Goal: Entertainment & Leisure: Browse casually

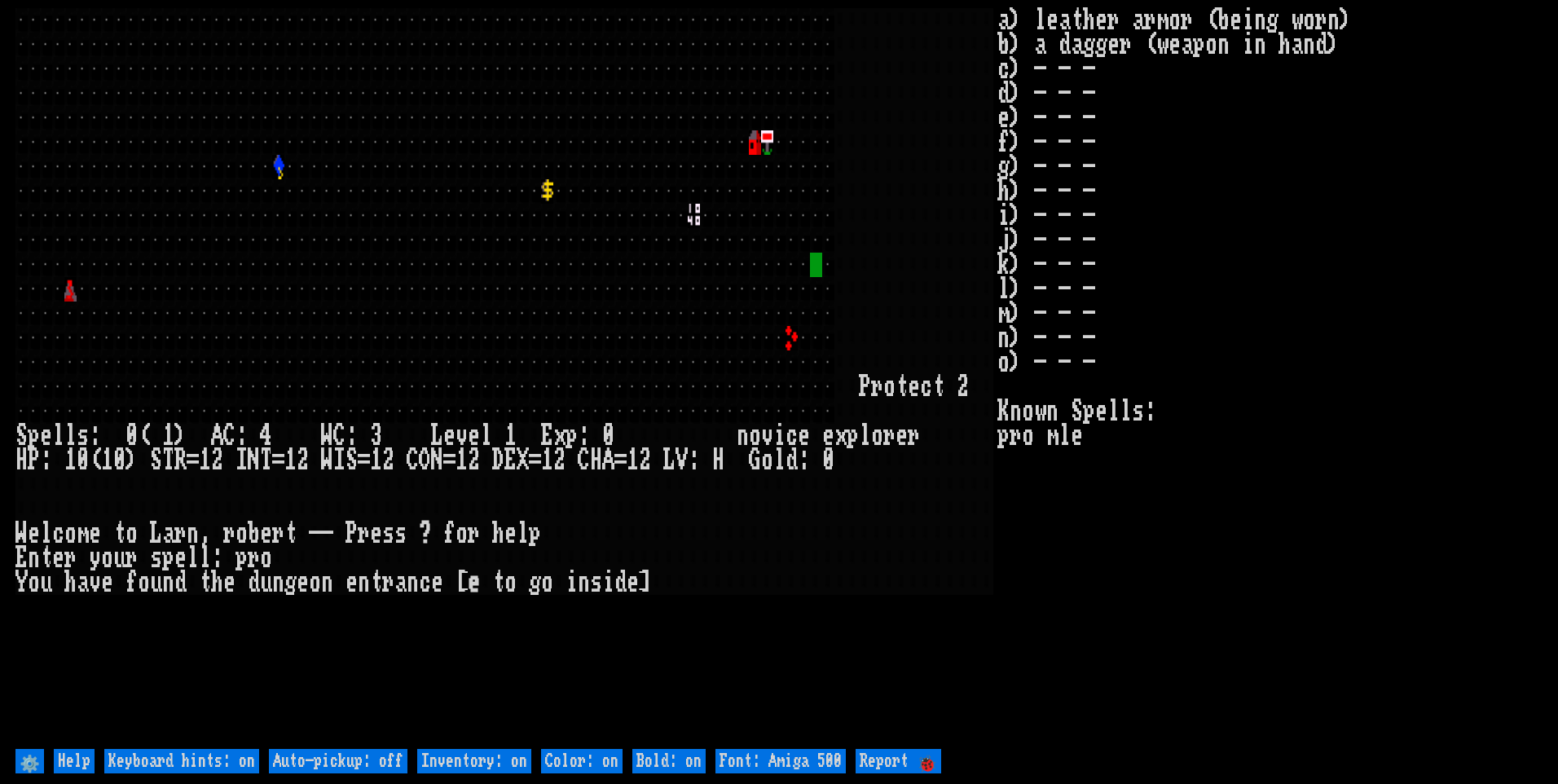
click at [327, 757] on off "Auto-pickup: off" at bounding box center [338, 760] width 139 height 25
type off "Auto-pickup: on"
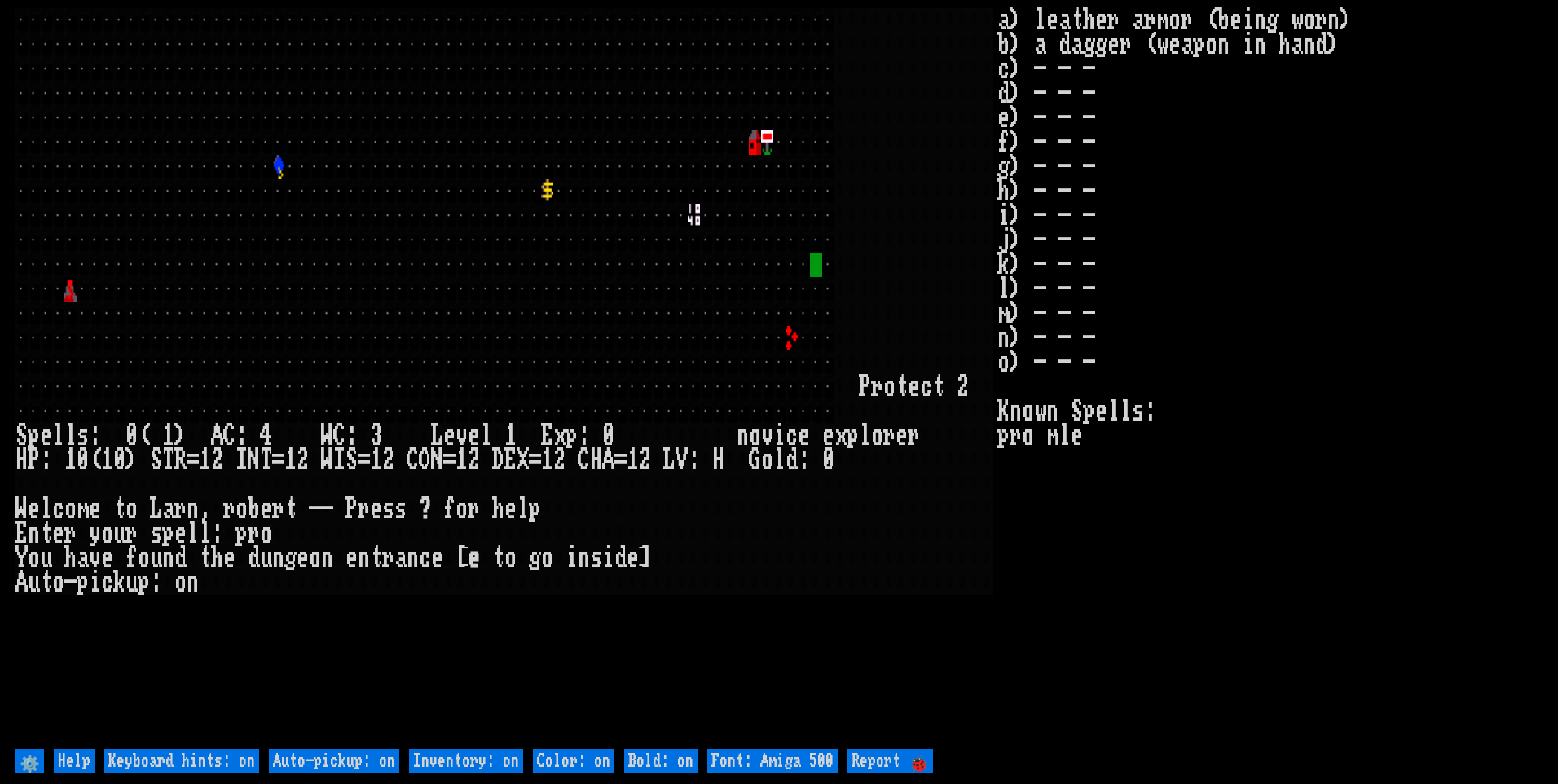
click at [441, 761] on on "Inventory: on" at bounding box center [466, 760] width 114 height 25
type on "Inventory: off"
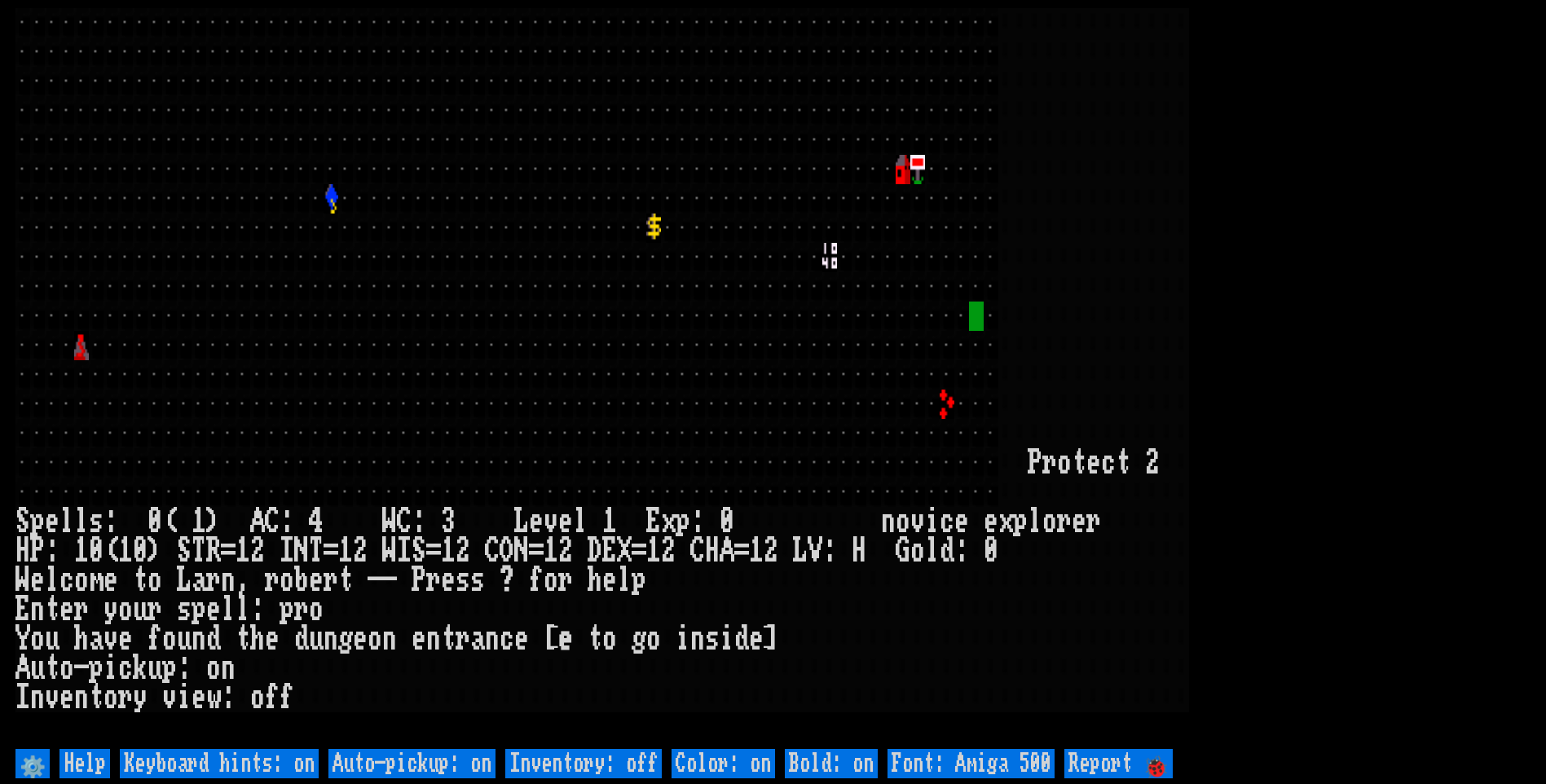
click at [1042, 761] on 500 "Font: Amiga 500" at bounding box center [971, 763] width 167 height 30
type 500 "Font: Amiga 1200"
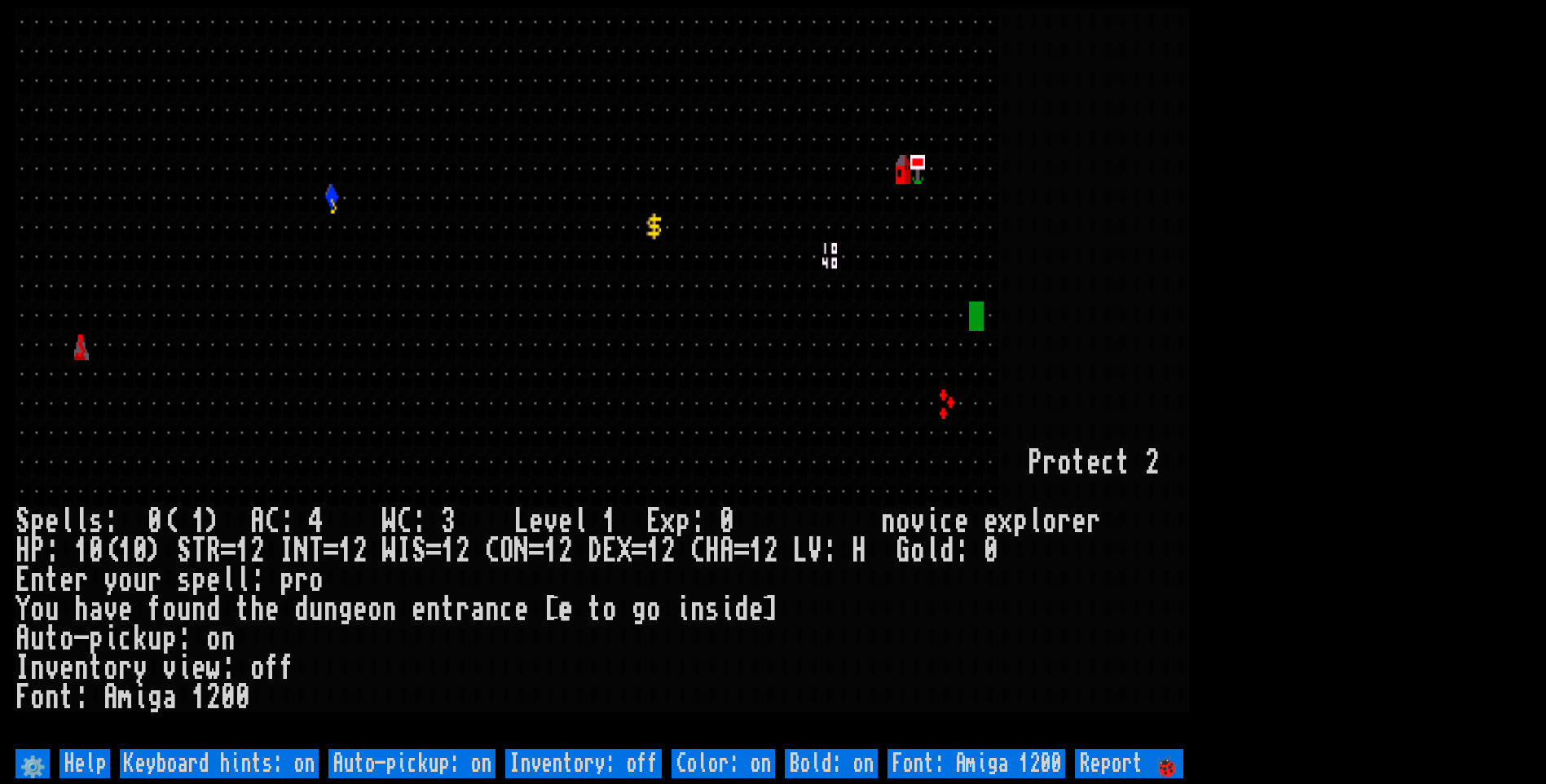
click at [1377, 265] on larn at bounding box center [772, 376] width 1515 height 737
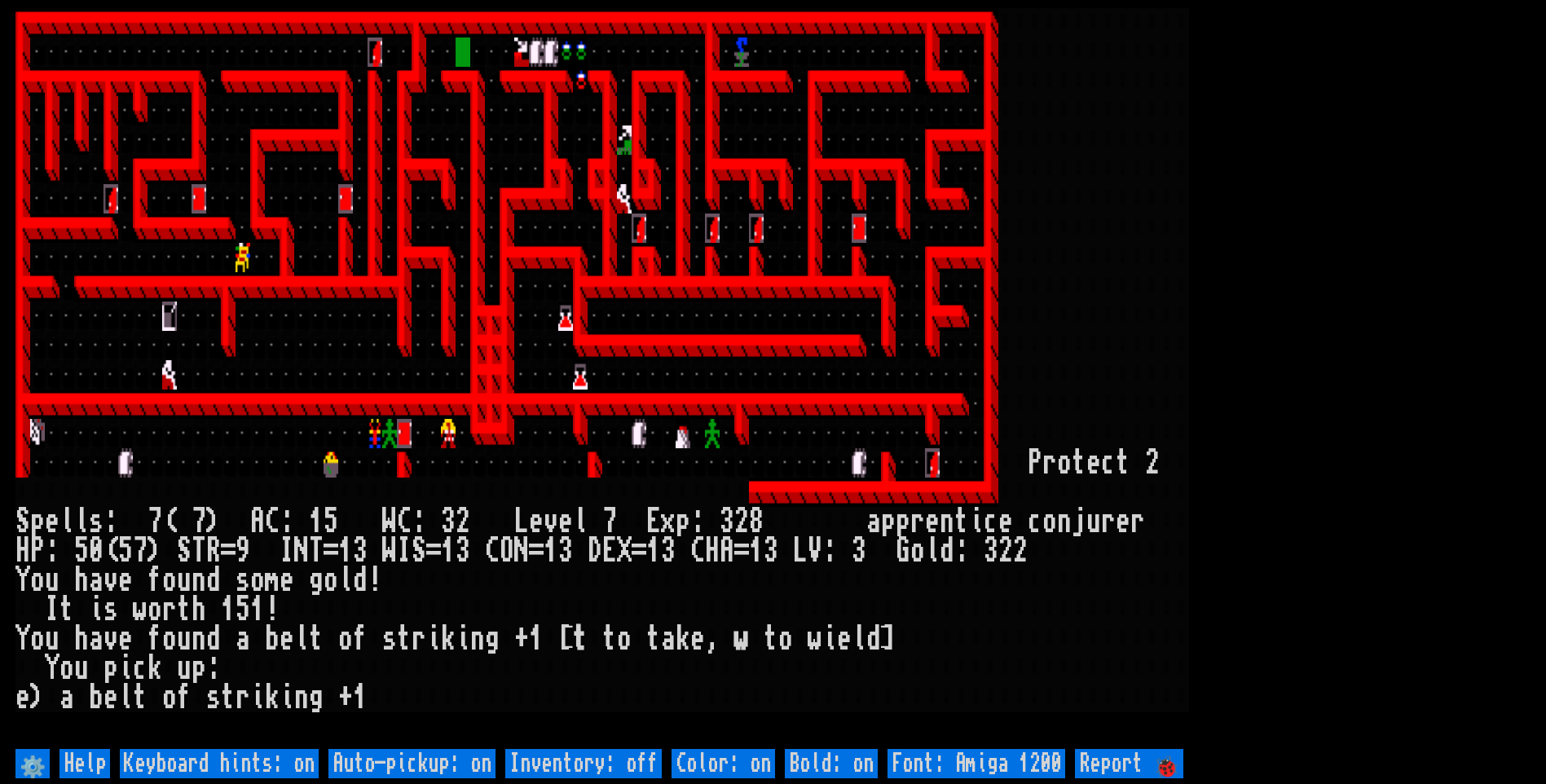
click at [391, 767] on off "Auto-pickup: on" at bounding box center [412, 763] width 167 height 30
